Goal: Navigation & Orientation: Find specific page/section

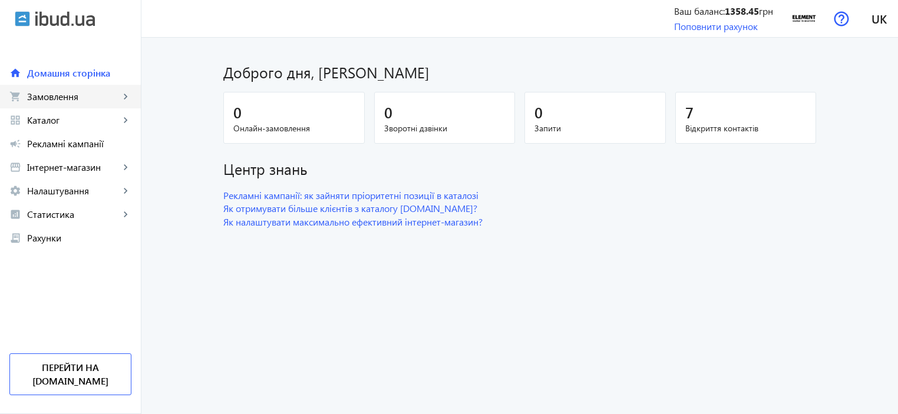
click at [80, 96] on span "Замовлення" at bounding box center [73, 97] width 93 height 12
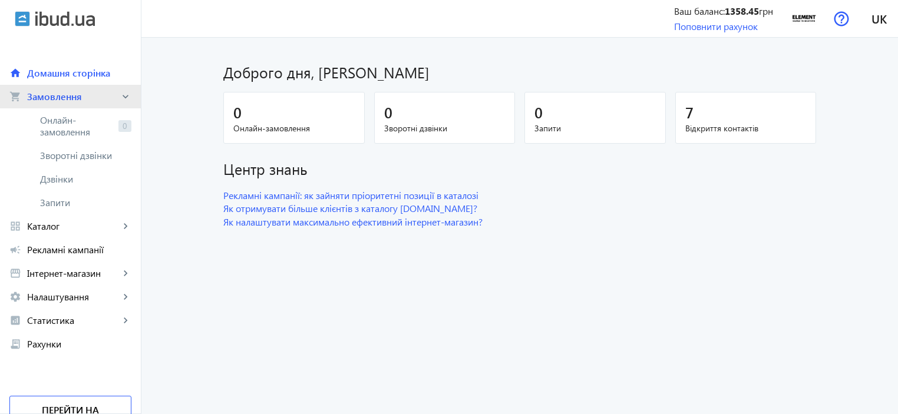
click at [80, 101] on span "Замовлення" at bounding box center [73, 97] width 93 height 12
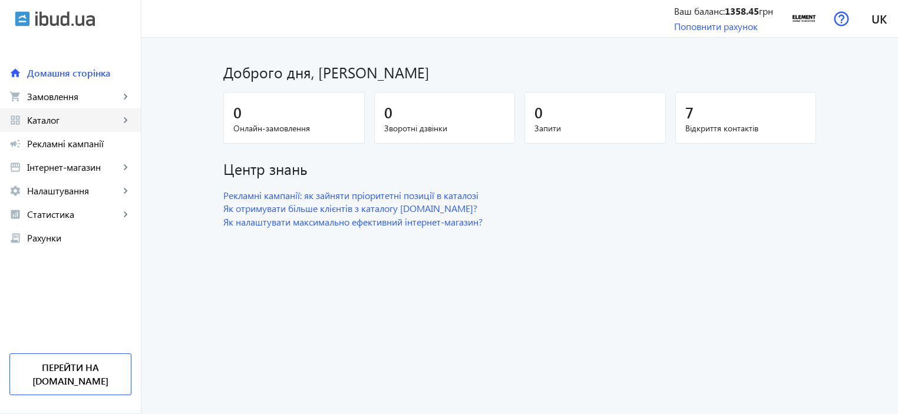
click at [68, 123] on span "Каталог" at bounding box center [73, 120] width 93 height 12
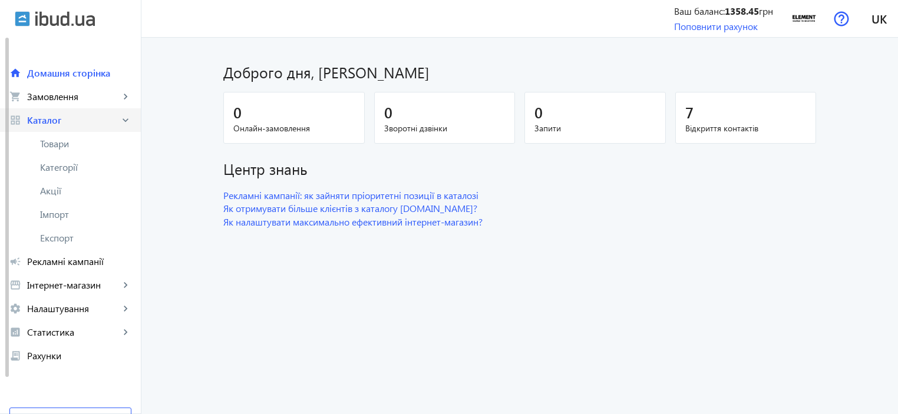
click at [77, 122] on span "Каталог" at bounding box center [73, 120] width 93 height 12
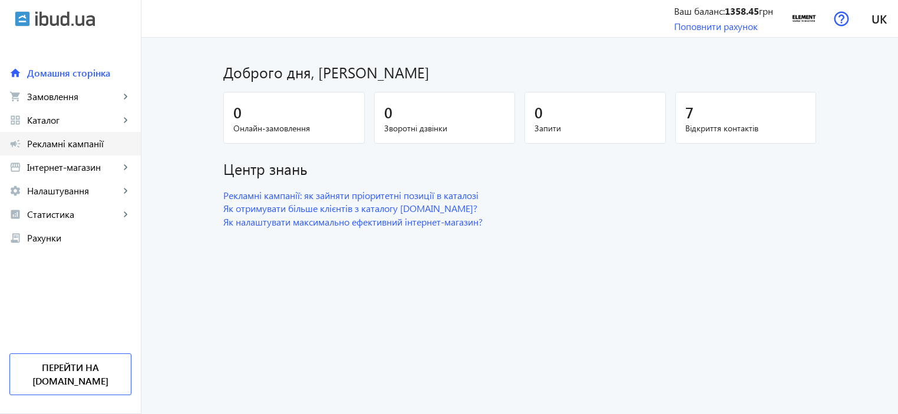
click at [71, 147] on span "Рекламні кампанії" at bounding box center [79, 144] width 104 height 12
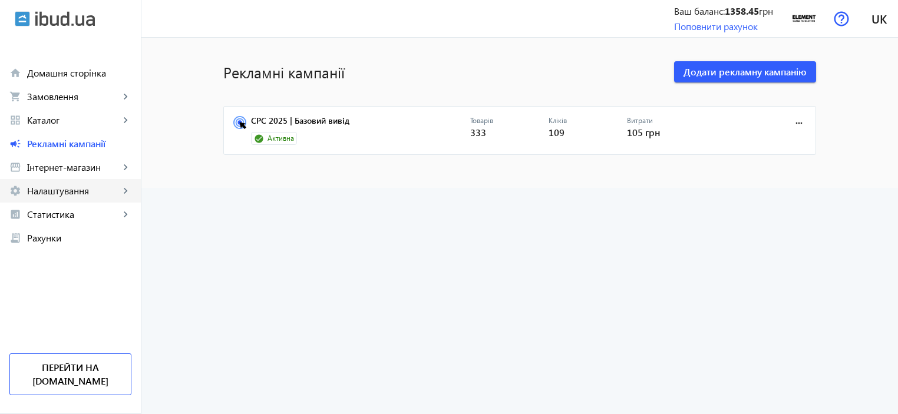
click at [100, 194] on span "Налаштування" at bounding box center [73, 191] width 93 height 12
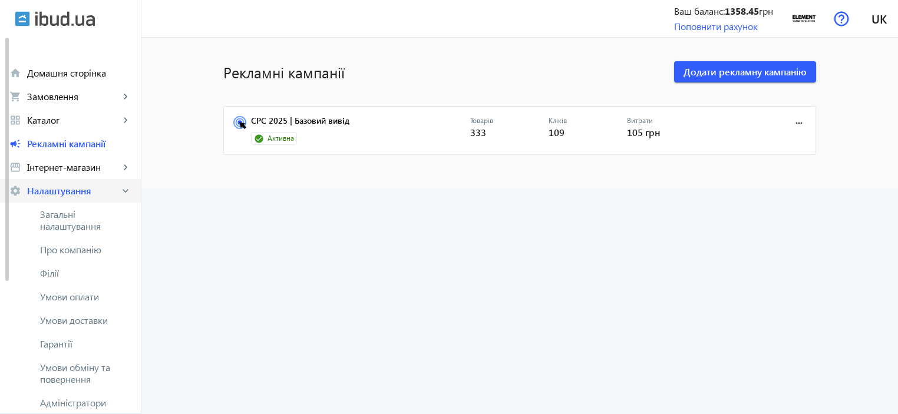
drag, startPoint x: 94, startPoint y: 189, endPoint x: 113, endPoint y: 184, distance: 19.3
click at [94, 189] on span "Налаштування" at bounding box center [73, 191] width 93 height 12
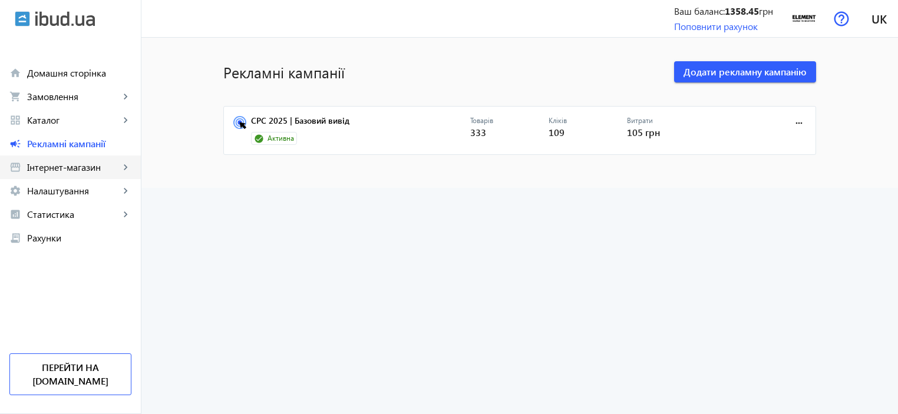
click at [60, 158] on link "storefront Інтернет-магазин keyboard_arrow_right" at bounding box center [70, 168] width 141 height 24
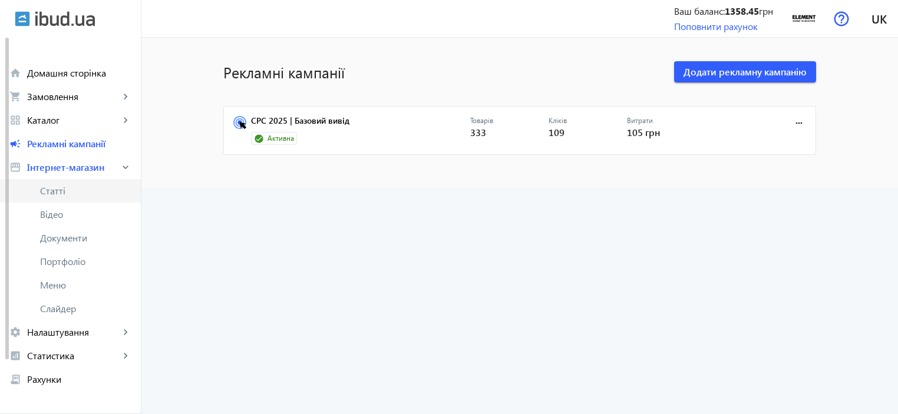
click at [97, 181] on link "Статті" at bounding box center [70, 191] width 141 height 24
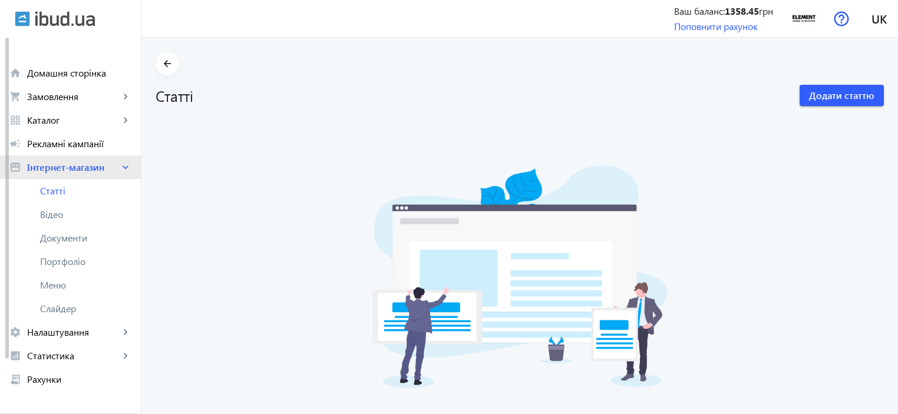
click at [114, 169] on span "Інтернет-магазин" at bounding box center [73, 167] width 93 height 12
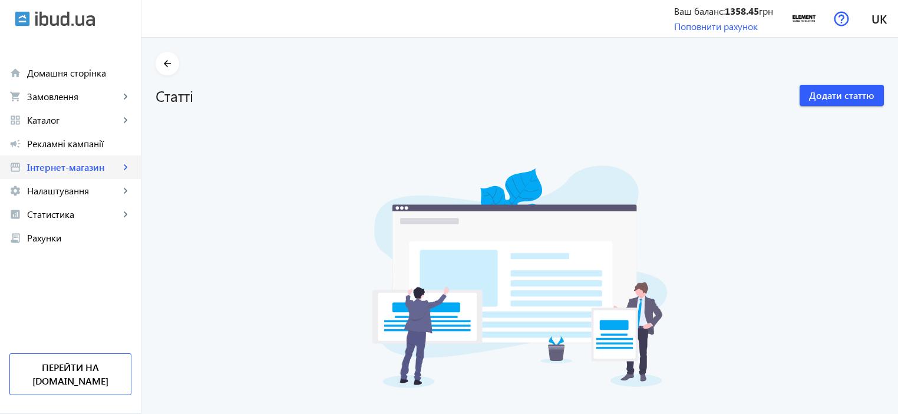
click at [77, 173] on span "Інтернет-магазин" at bounding box center [73, 167] width 93 height 12
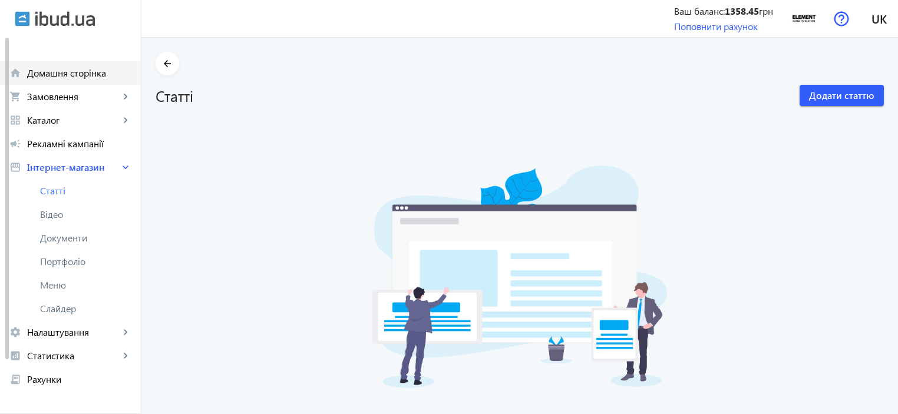
click at [97, 72] on span "Домашня сторінка" at bounding box center [79, 73] width 104 height 12
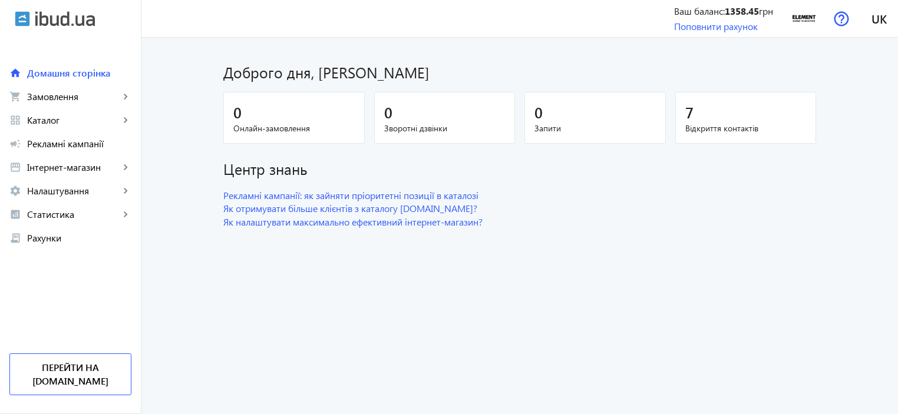
click at [715, 121] on div "7" at bounding box center [745, 112] width 121 height 21
click at [108, 124] on span "Каталог" at bounding box center [73, 120] width 93 height 12
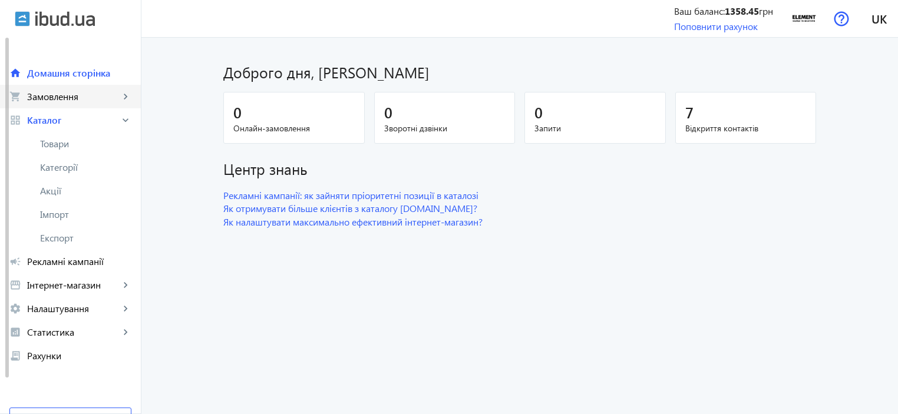
click at [88, 97] on span "Замовлення" at bounding box center [73, 97] width 93 height 12
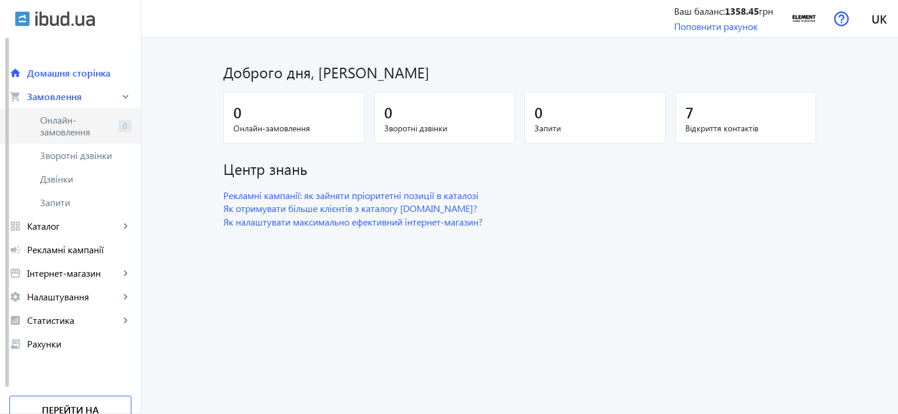
click at [90, 129] on span "Онлайн-замовлення" at bounding box center [77, 126] width 74 height 24
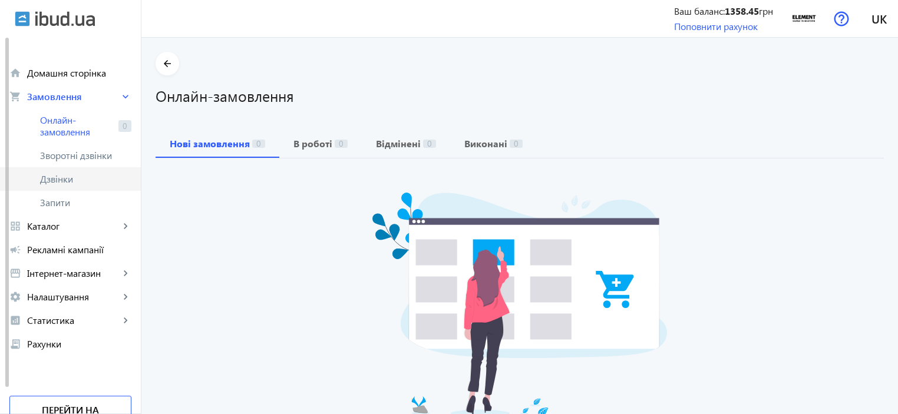
scroll to position [28, 0]
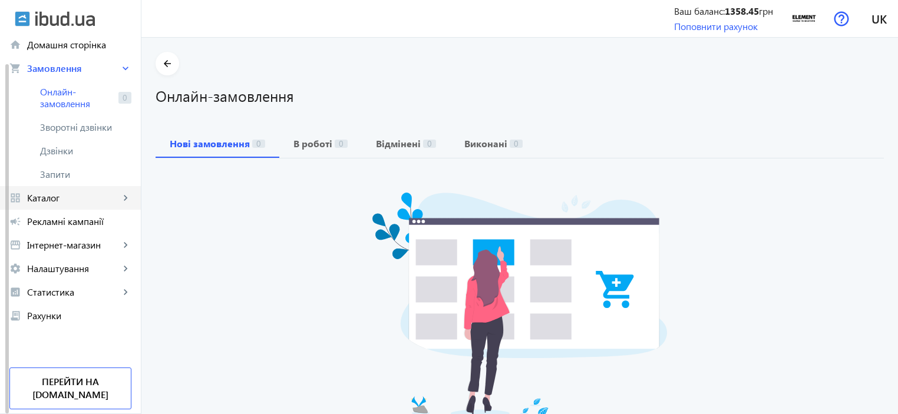
click at [96, 194] on span "Каталог" at bounding box center [73, 198] width 93 height 12
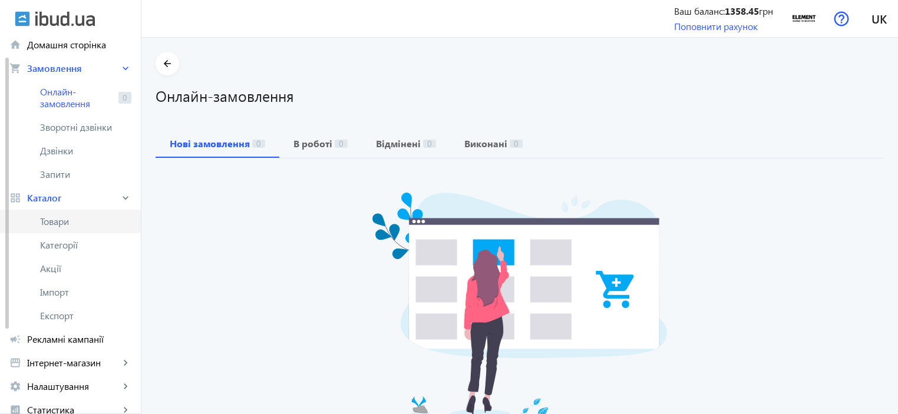
click at [92, 219] on span "Товари" at bounding box center [85, 222] width 91 height 12
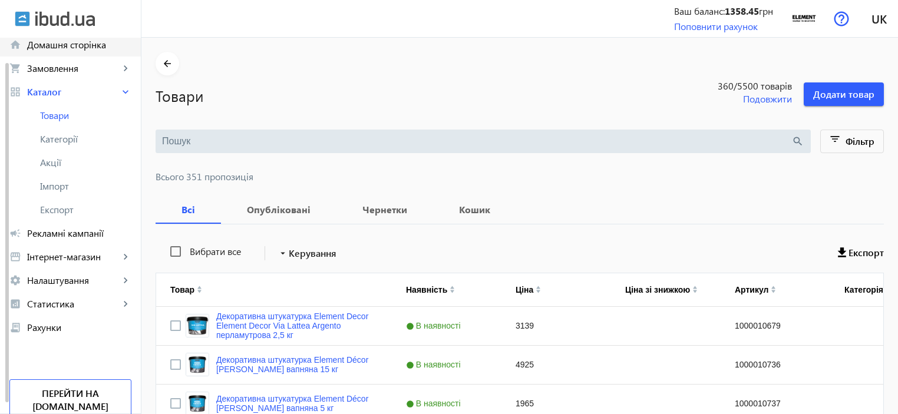
click at [61, 52] on link "home Домашня сторінка" at bounding box center [70, 45] width 141 height 24
